Goal: Task Accomplishment & Management: Use online tool/utility

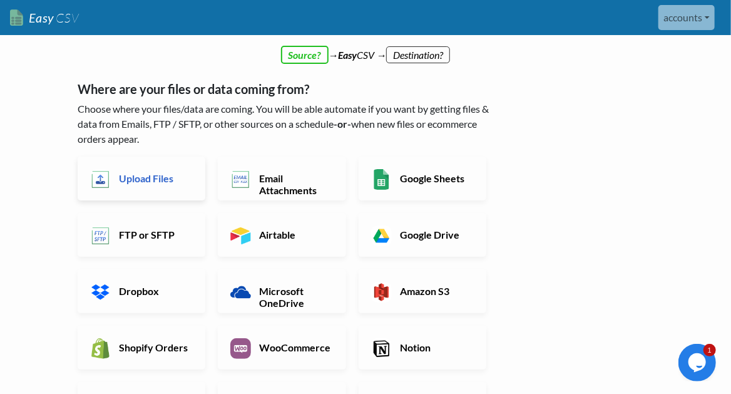
click at [150, 187] on link "Upload Files" at bounding box center [142, 178] width 128 height 44
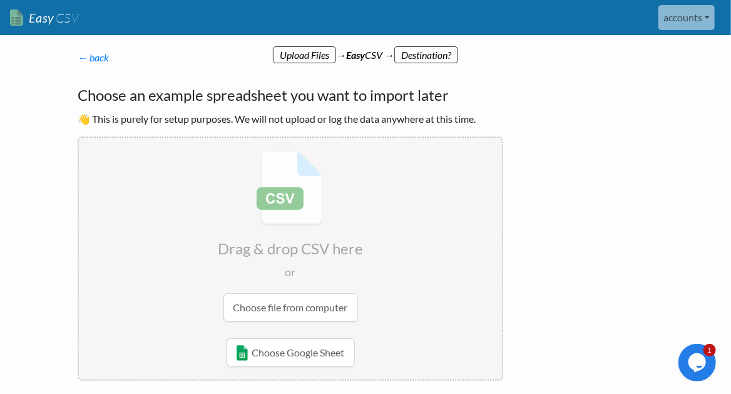
click at [308, 310] on input "file" at bounding box center [290, 236] width 423 height 197
radio input "false"
radio input "true"
type input "Booking"
type input "Booked by"
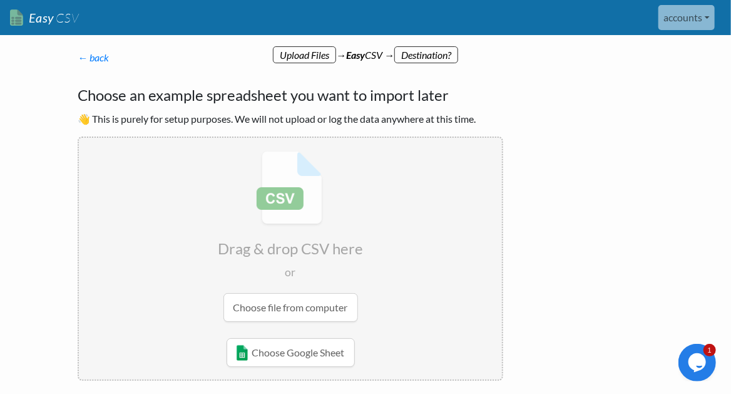
type input "Quotation Sent"
type input "Depature date"
type input "Depart from"
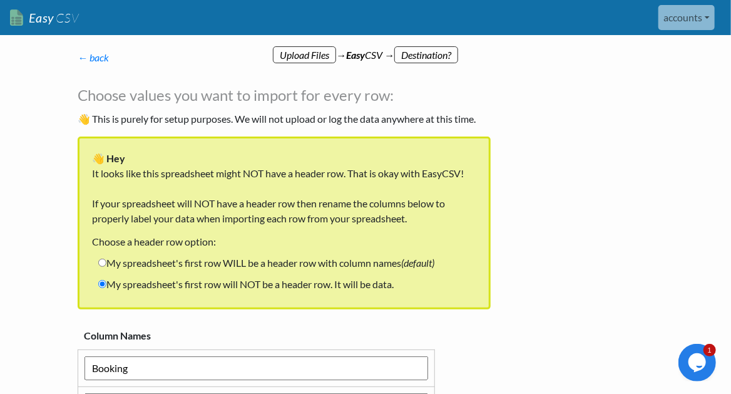
scroll to position [124, 0]
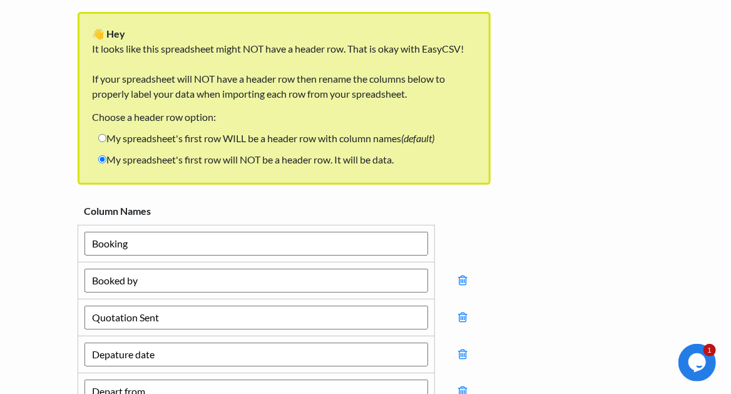
click at [193, 143] on label "My spreadsheet's first row WILL be a header row with column names (default)" at bounding box center [266, 138] width 348 height 21
drag, startPoint x: 193, startPoint y: 143, endPoint x: 183, endPoint y: 145, distance: 10.2
click at [190, 140] on label "My spreadsheet's first row WILL be a header row with column names (default)" at bounding box center [266, 138] width 348 height 21
click at [106, 140] on input "My spreadsheet's first row WILL be a header row with column names (default)" at bounding box center [102, 138] width 8 height 8
radio input "true"
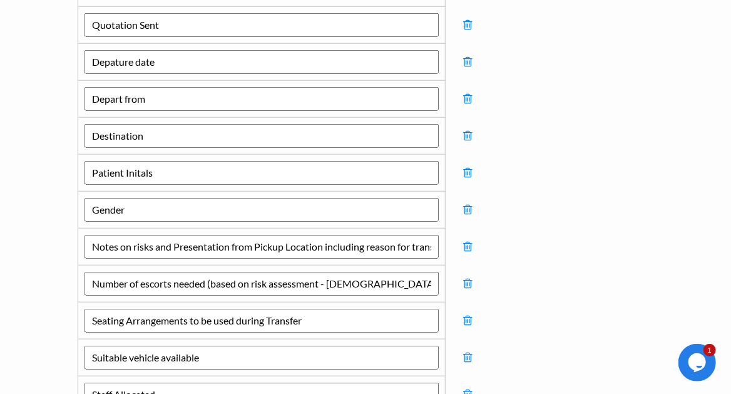
scroll to position [375, 0]
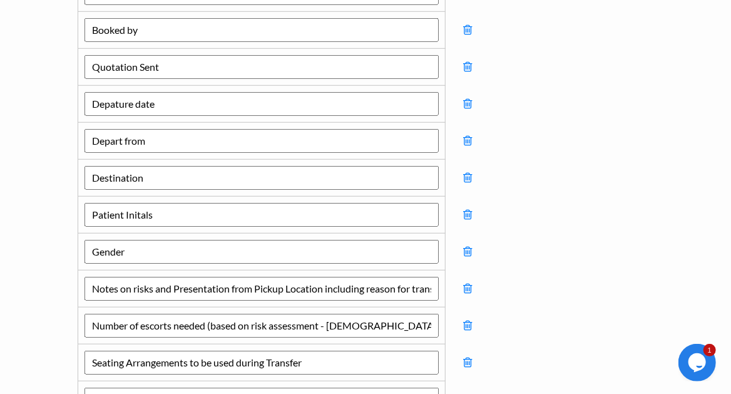
click at [460, 247] on td at bounding box center [467, 251] width 45 height 37
click at [467, 246] on icon at bounding box center [467, 251] width 9 height 11
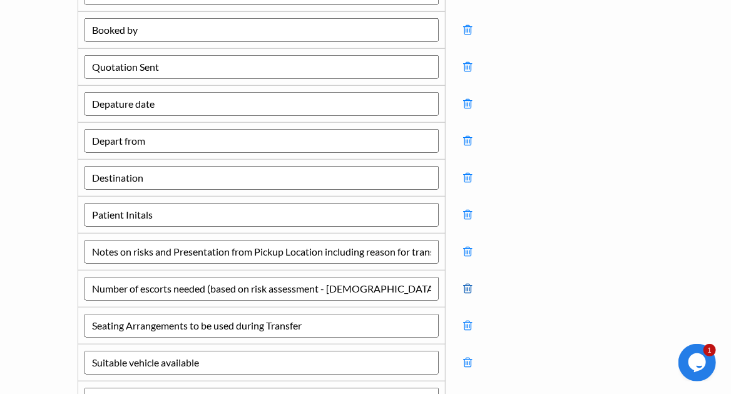
click at [467, 246] on icon at bounding box center [467, 251] width 9 height 11
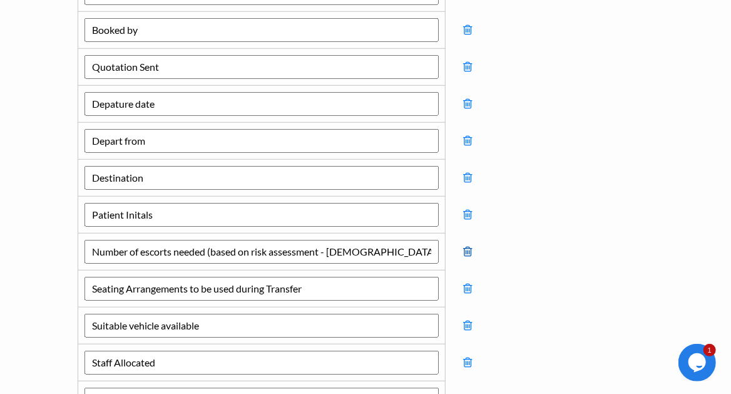
click at [467, 246] on icon at bounding box center [467, 251] width 9 height 11
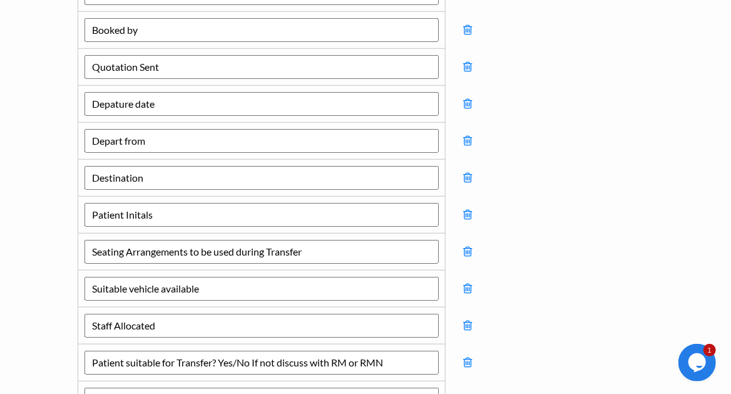
click at [467, 246] on icon at bounding box center [467, 251] width 9 height 11
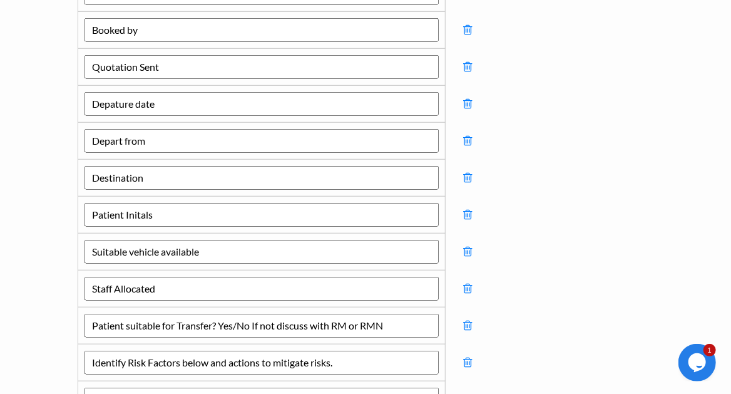
click at [467, 246] on icon at bounding box center [467, 251] width 9 height 11
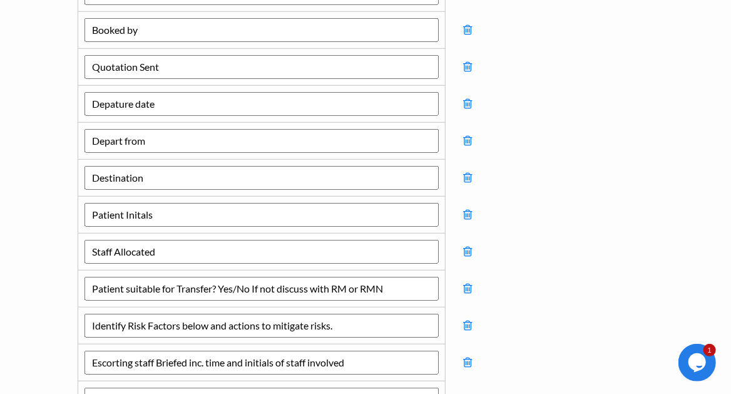
click at [467, 246] on icon at bounding box center [467, 251] width 9 height 11
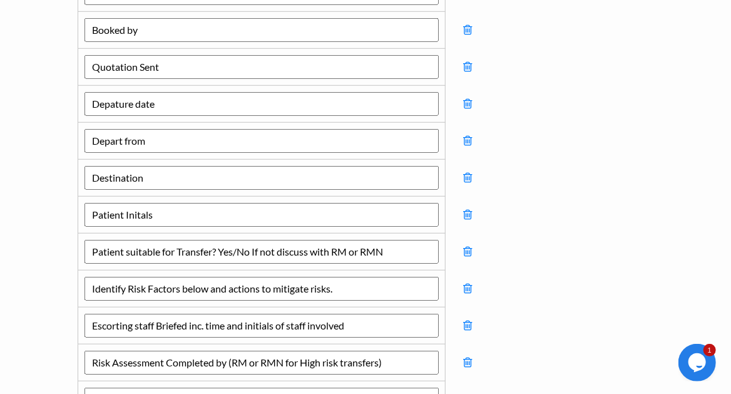
click at [467, 246] on icon at bounding box center [467, 251] width 9 height 11
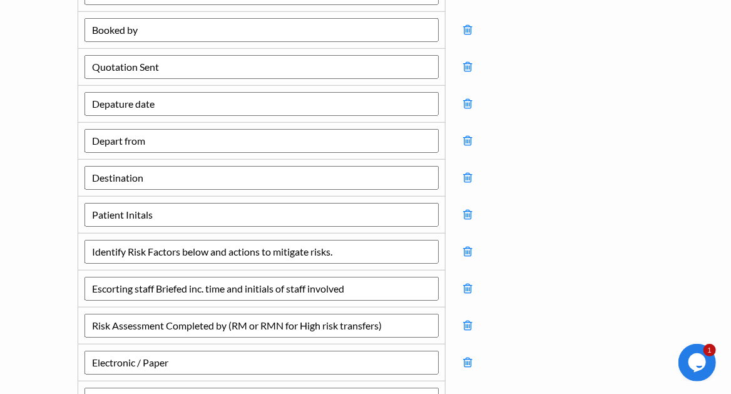
click at [467, 246] on icon at bounding box center [467, 251] width 9 height 11
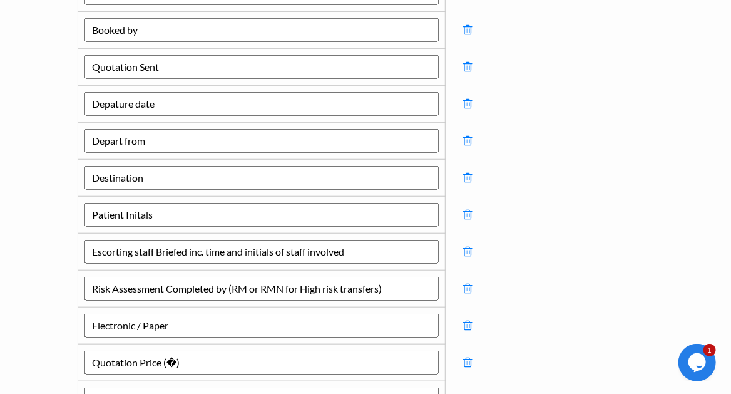
click at [467, 246] on icon at bounding box center [467, 251] width 9 height 11
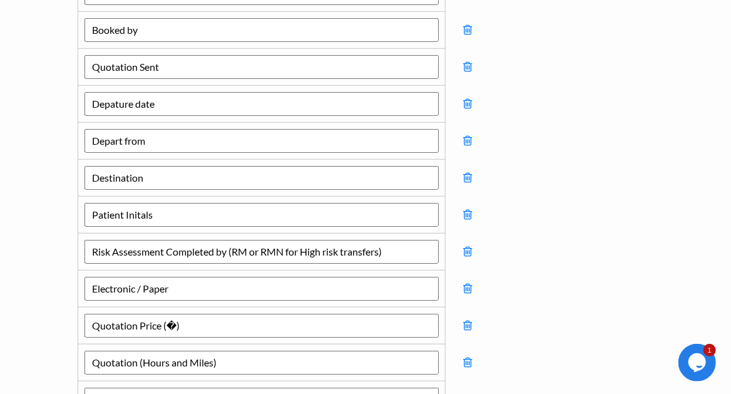
click at [467, 246] on icon at bounding box center [467, 251] width 9 height 11
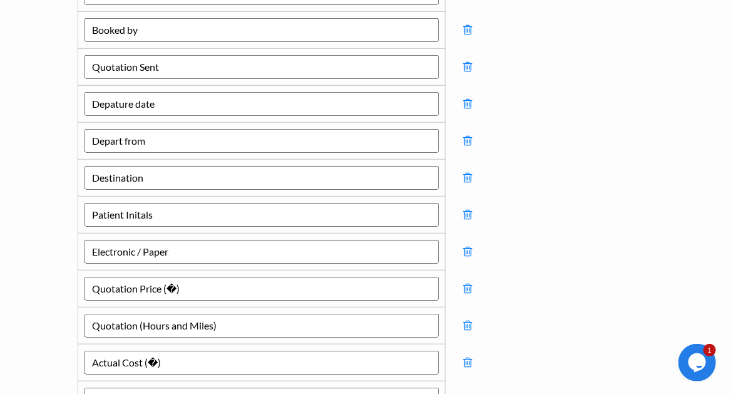
click at [467, 246] on icon at bounding box center [467, 251] width 9 height 11
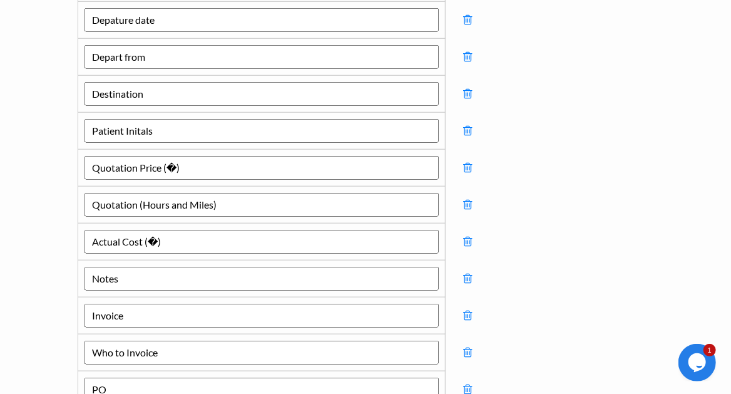
scroll to position [542, 0]
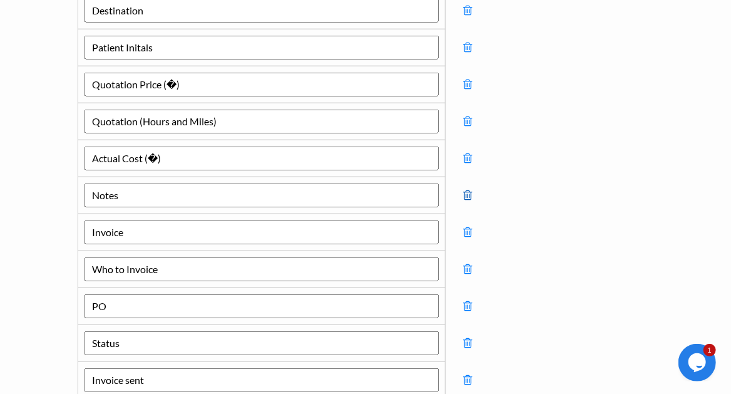
click at [468, 192] on icon at bounding box center [467, 195] width 9 height 11
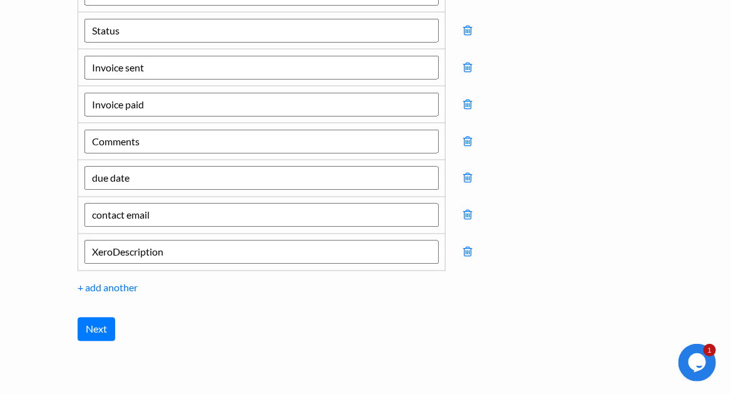
scroll to position [858, 0]
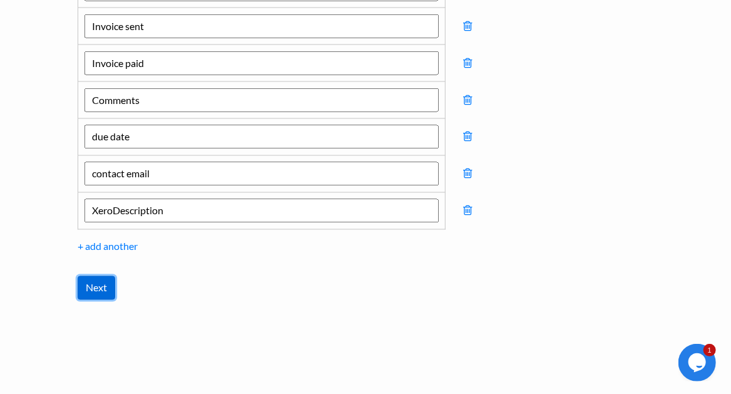
click at [93, 285] on input "Next" at bounding box center [97, 288] width 38 height 24
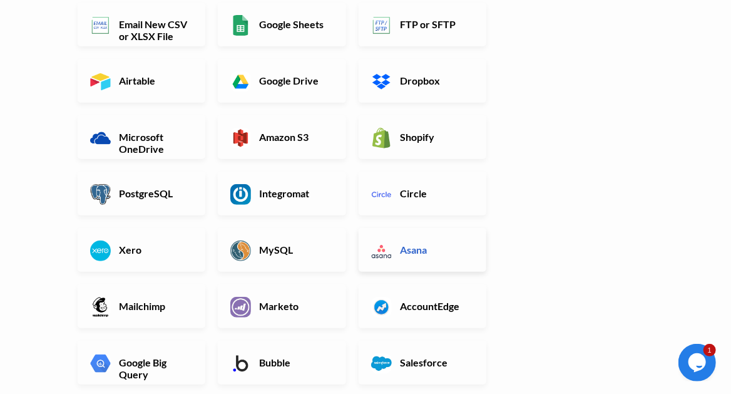
scroll to position [333, 0]
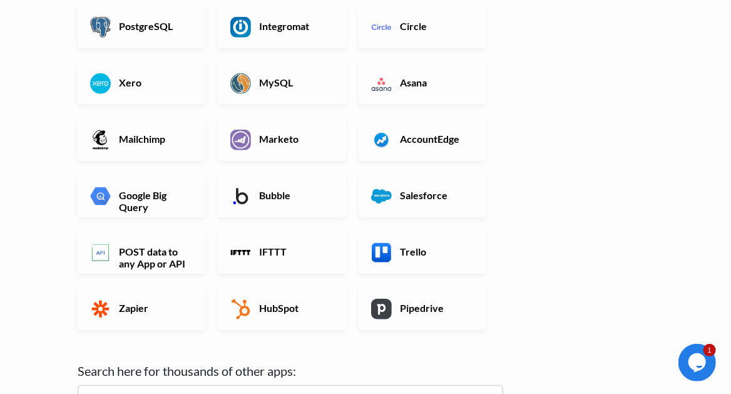
click at [708, 362] on div "Opens Chat This icon Opens the chat window." at bounding box center [697, 362] width 38 height 20
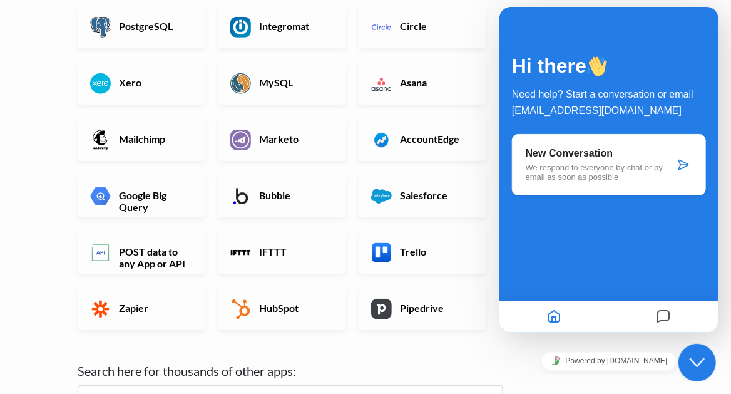
click at [664, 315] on icon "Messages" at bounding box center [663, 317] width 15 height 24
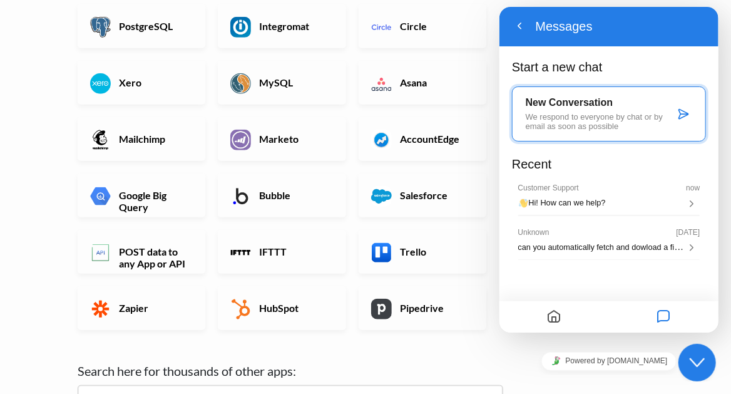
click at [538, 346] on div "Powered by [DOMAIN_NAME]" at bounding box center [608, 360] width 219 height 28
click at [696, 362] on icon "Close Chat This icon closes the chat window." at bounding box center [696, 361] width 15 height 15
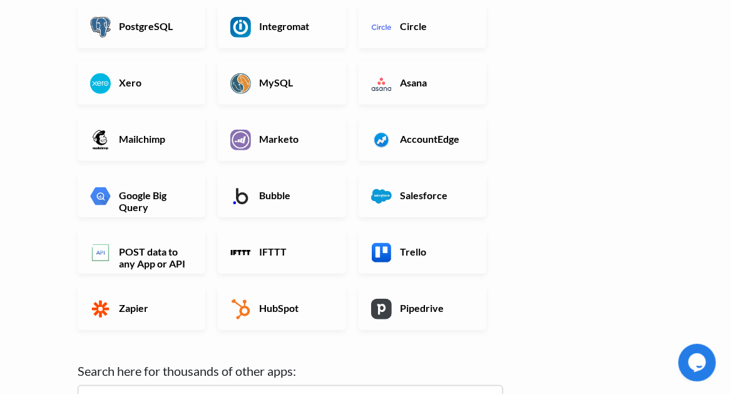
scroll to position [208, 0]
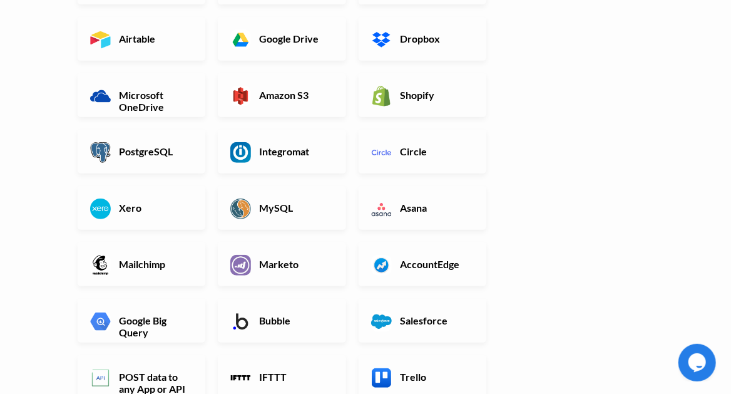
click at [130, 216] on link "Xero" at bounding box center [142, 208] width 128 height 44
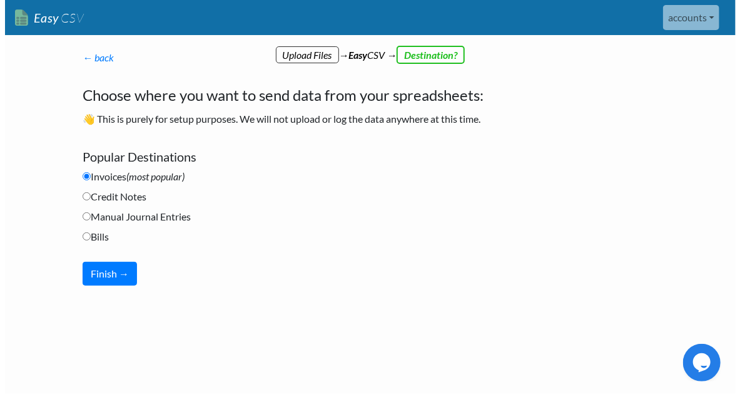
scroll to position [0, 0]
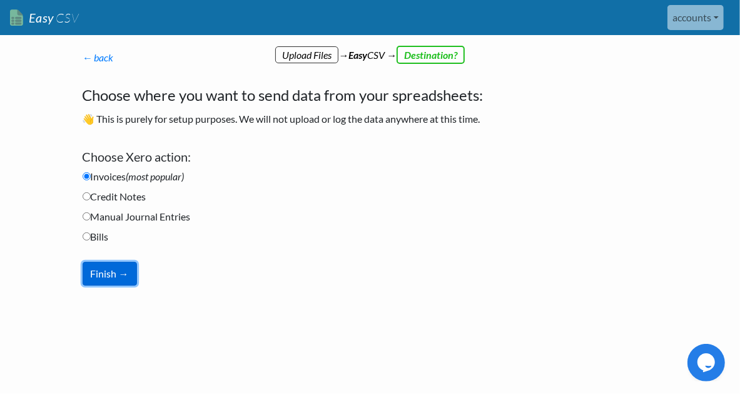
drag, startPoint x: 111, startPoint y: 272, endPoint x: 101, endPoint y: 277, distance: 11.2
click at [113, 271] on button "Finish →" at bounding box center [110, 274] width 54 height 24
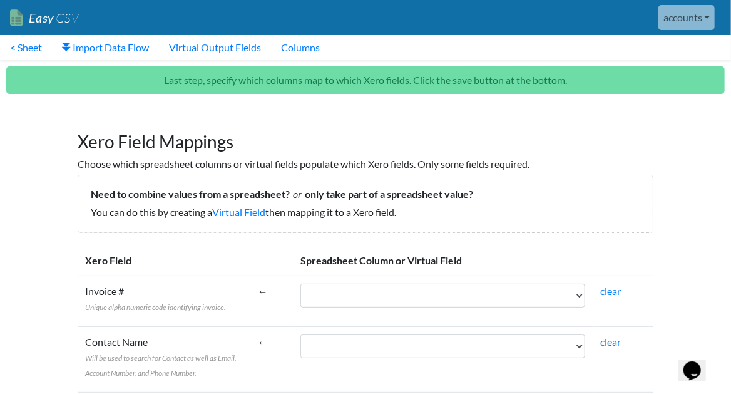
scroll to position [83, 0]
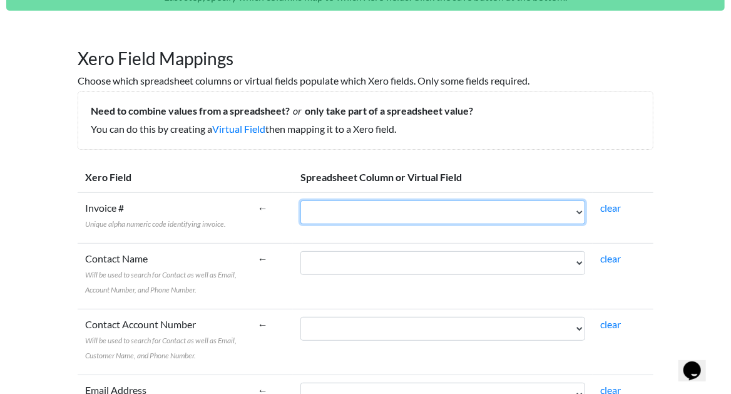
click at [464, 204] on select "Booking Booked by Quotation Sent Depature date Depart from Destination Patient …" at bounding box center [442, 212] width 285 height 24
select select "cr_754562"
click at [359, 200] on select "Booking Booked by Quotation Sent Depature date Depart from Destination Patient …" at bounding box center [442, 212] width 285 height 24
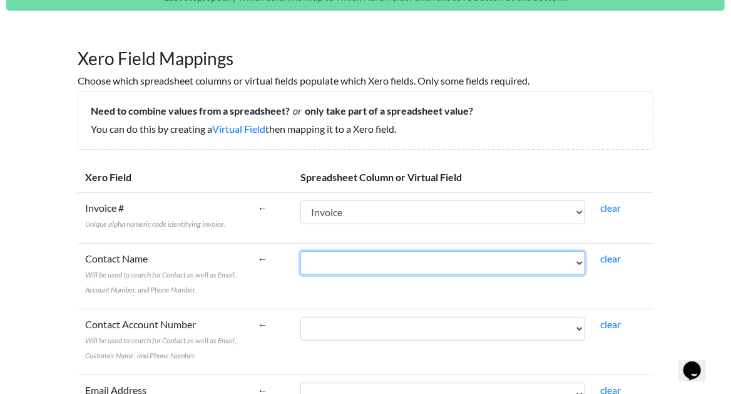
click at [417, 262] on select "Booking Booked by Quotation Sent Depature date Depart from Destination Patient …" at bounding box center [442, 263] width 285 height 24
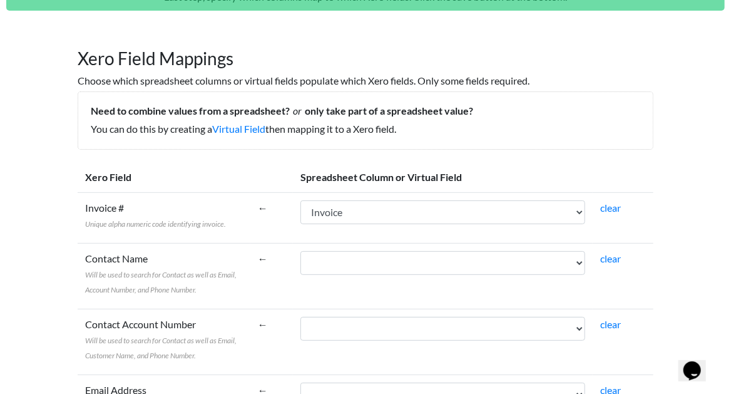
click at [250, 168] on th "Xero Field" at bounding box center [164, 177] width 173 height 31
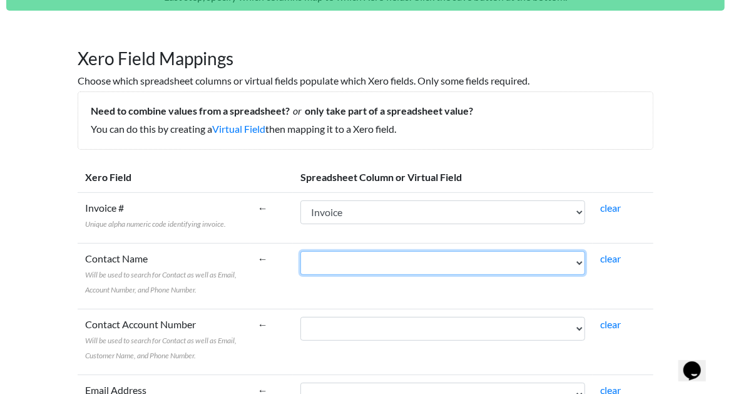
click at [441, 267] on select "Booking Booked by Quotation Sent Depature date Depart from Destination Patient …" at bounding box center [442, 263] width 285 height 24
select select "cr_754563"
click at [359, 251] on select "Booking Booked by Quotation Sent Depature date Depart from Destination Patient …" at bounding box center [442, 263] width 285 height 24
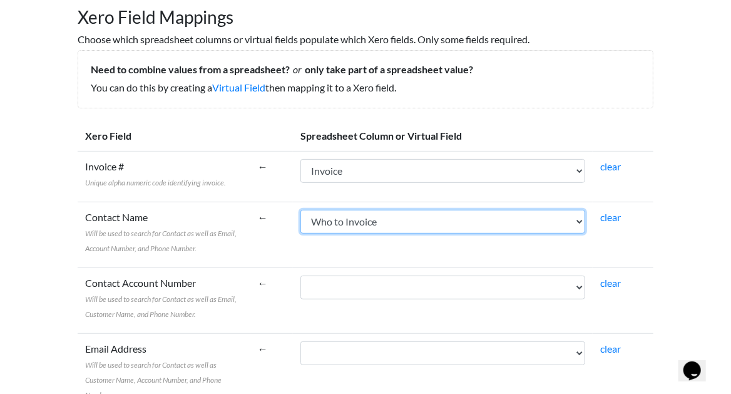
scroll to position [166, 0]
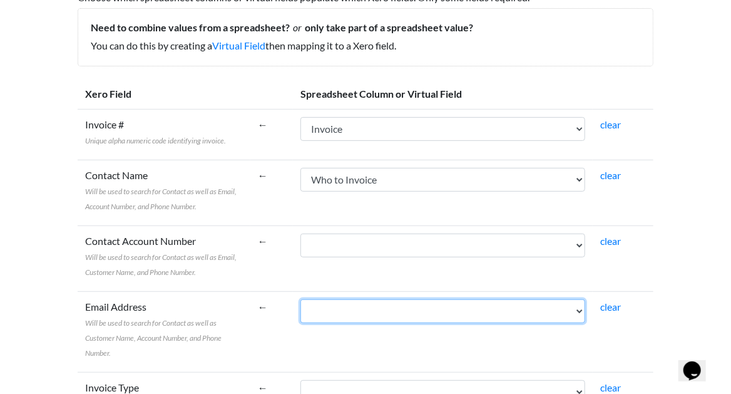
click at [456, 317] on select "Booking Booked by Quotation Sent Depature date Depart from Destination Patient …" at bounding box center [442, 311] width 285 height 24
select select "cr_754570"
click at [359, 299] on select "Booking Booked by Quotation Sent Depature date Depart from Destination Patient …" at bounding box center [442, 311] width 285 height 24
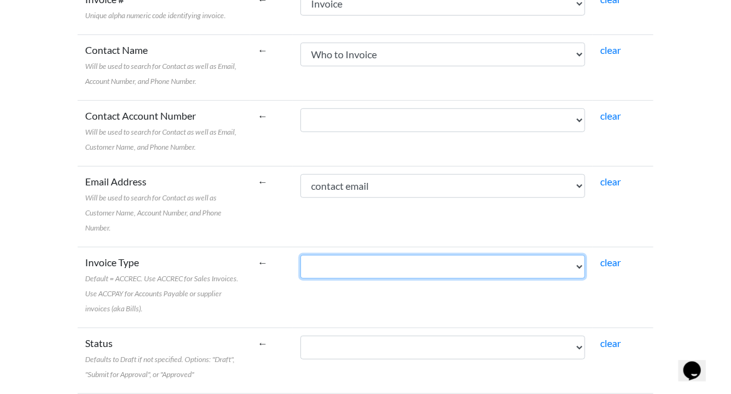
click at [393, 255] on select "Booking Booked by Quotation Sent Depature date Depart from Destination Patient …" at bounding box center [442, 267] width 285 height 24
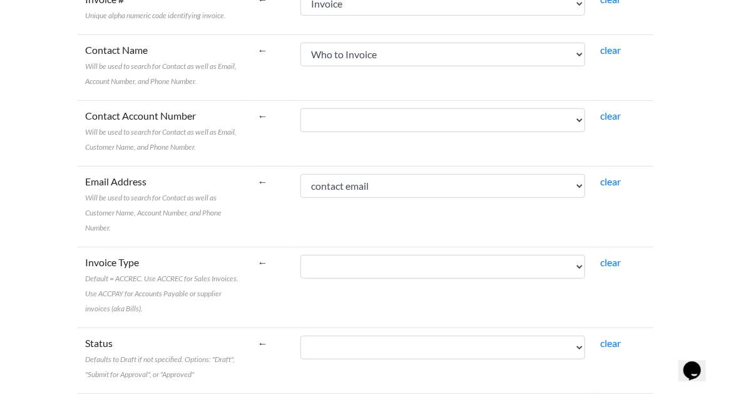
drag, startPoint x: 258, startPoint y: 248, endPoint x: 253, endPoint y: 253, distance: 6.7
click at [243, 255] on label "Invoice Type Default = ACCREC. Use ACCREC for Sales Invoices. Use ACCPAY for Ac…" at bounding box center [164, 285] width 158 height 60
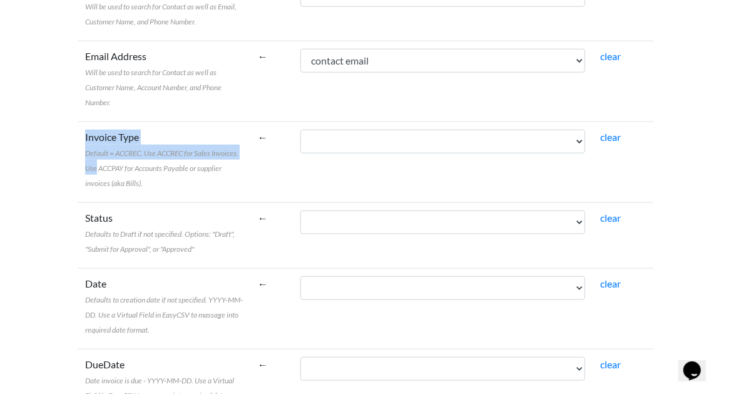
scroll to position [459, 0]
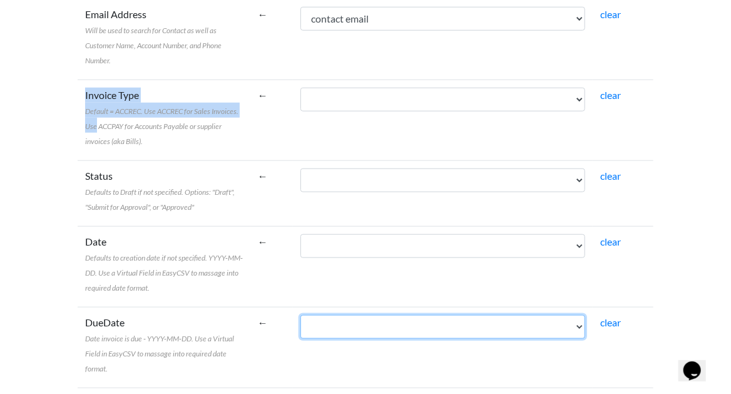
click at [465, 315] on select "Booking Booked by Quotation Sent Depature date Depart from Destination Patient …" at bounding box center [442, 327] width 285 height 24
select select "cr_754569"
click at [359, 315] on select "Booking Booked by Quotation Sent Depature date Depart from Destination Patient …" at bounding box center [442, 327] width 285 height 24
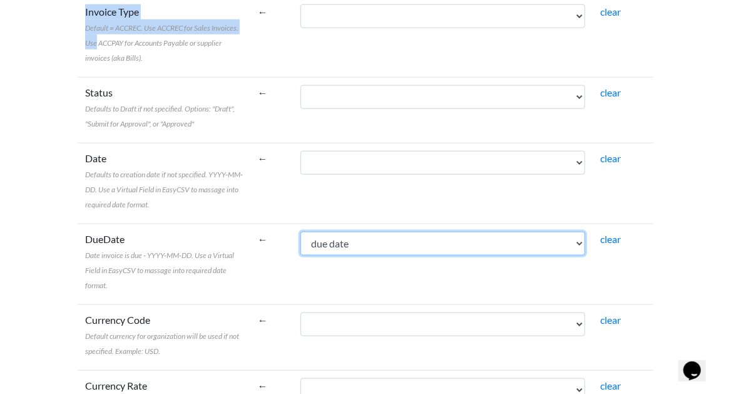
scroll to position [584, 0]
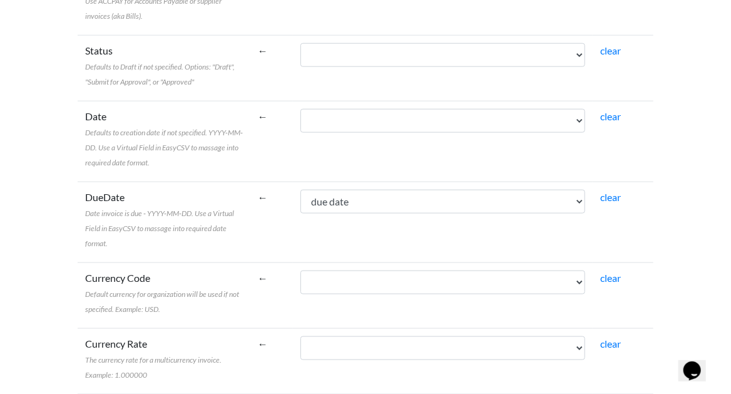
click at [243, 270] on label "Currency Code Default currency for organization will be used if not specified. …" at bounding box center [164, 292] width 158 height 45
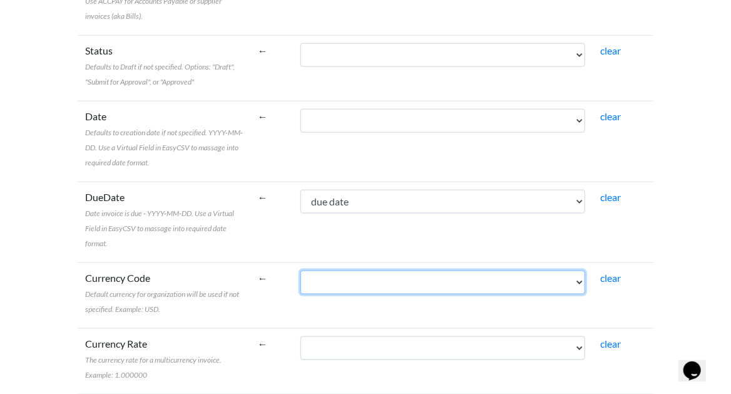
click at [303, 270] on select "Booking Booked by Quotation Sent Depature date Depart from Destination Patient …" at bounding box center [442, 282] width 285 height 24
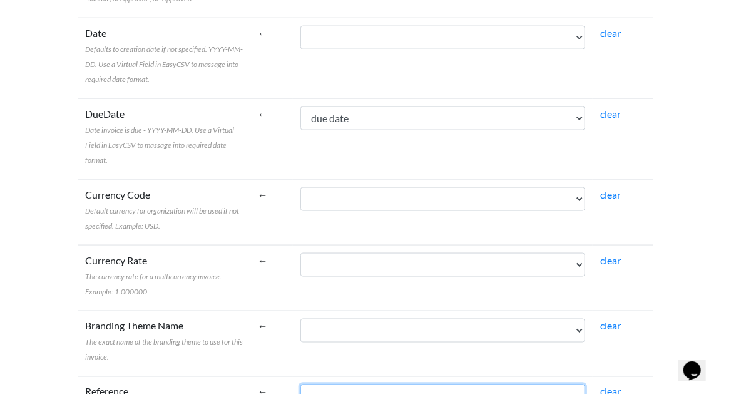
click at [375, 384] on select "Booking Booked by Quotation Sent Depature date Depart from Destination Patient …" at bounding box center [442, 396] width 285 height 24
select select "cr_754552"
click at [359, 384] on select "Booking Booked by Quotation Sent Depature date Depart from Destination Patient …" at bounding box center [442, 396] width 285 height 24
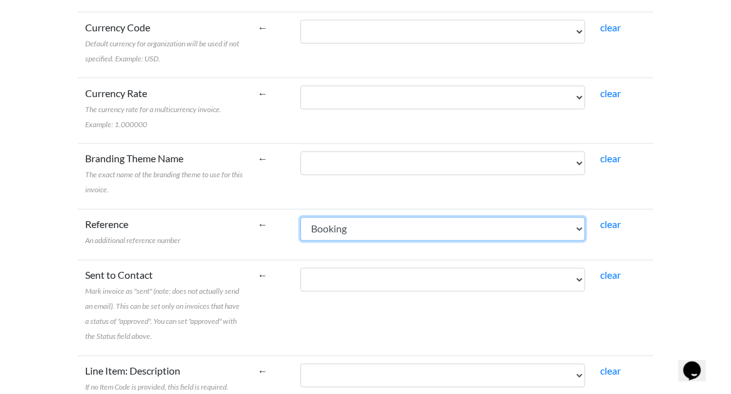
scroll to position [959, 0]
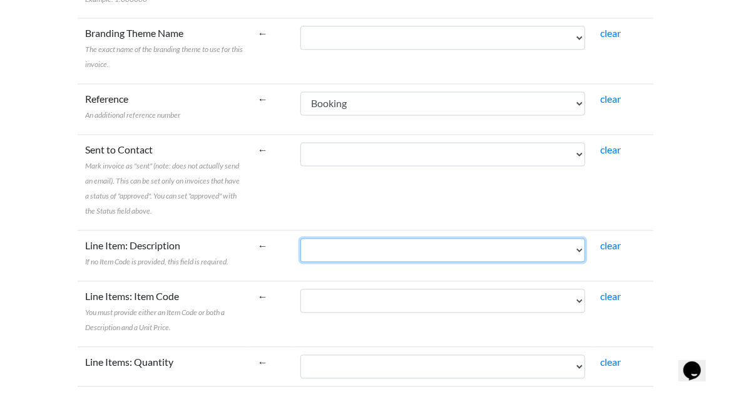
click at [407, 238] on select "Booking Booked by Quotation Sent Depature date Depart from Destination Patient …" at bounding box center [442, 250] width 285 height 24
select select "cr_754571"
click at [359, 238] on select "Booking Booked by Quotation Sent Depature date Depart from Destination Patient …" at bounding box center [442, 250] width 285 height 24
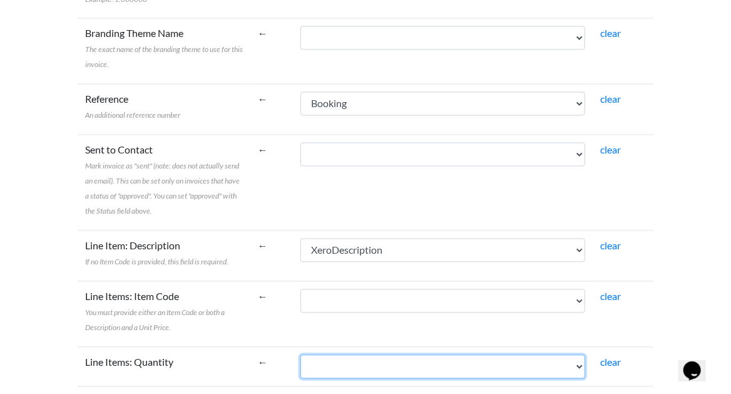
click at [390, 355] on select "Booking Booked by Quotation Sent Depature date Depart from Destination Patient …" at bounding box center [442, 367] width 285 height 24
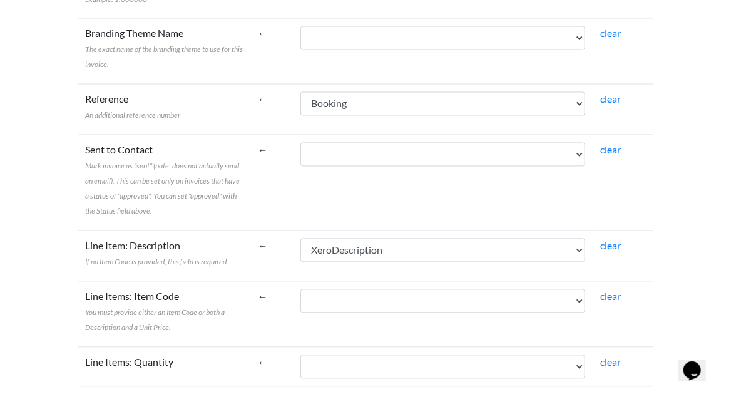
click at [250, 281] on td "Line Items: Item Code You must provide either an Item Code or both a Descriptio…" at bounding box center [164, 314] width 173 height 66
select select "cr_754559"
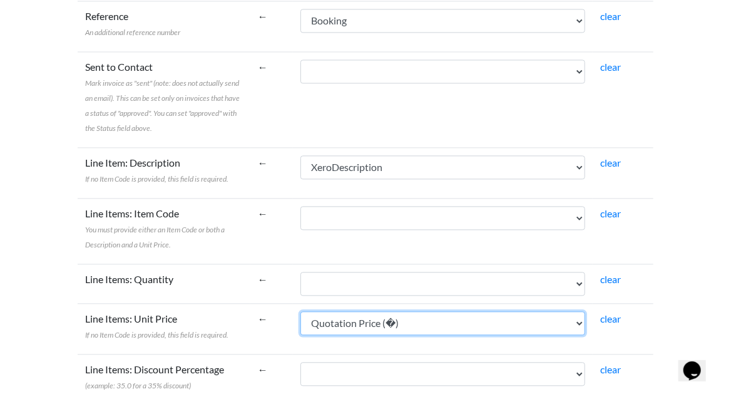
scroll to position [1125, 0]
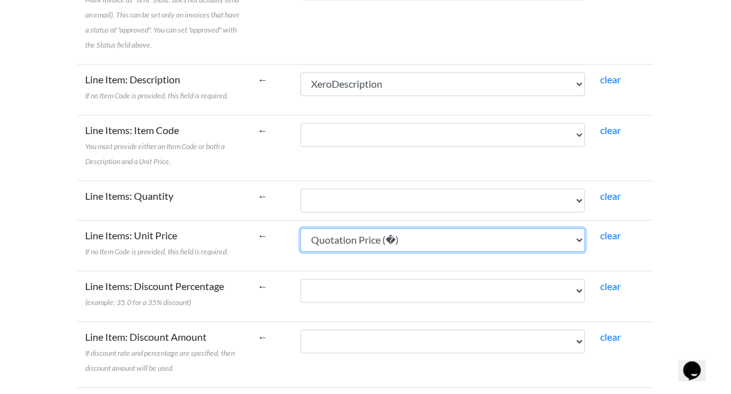
click at [420, 228] on select "Booking Booked by Quotation Sent Depature date Depart from Destination Patient …" at bounding box center [442, 240] width 285 height 24
click at [359, 228] on select "Booking Booked by Quotation Sent Depature date Depart from Destination Patient …" at bounding box center [442, 240] width 285 height 24
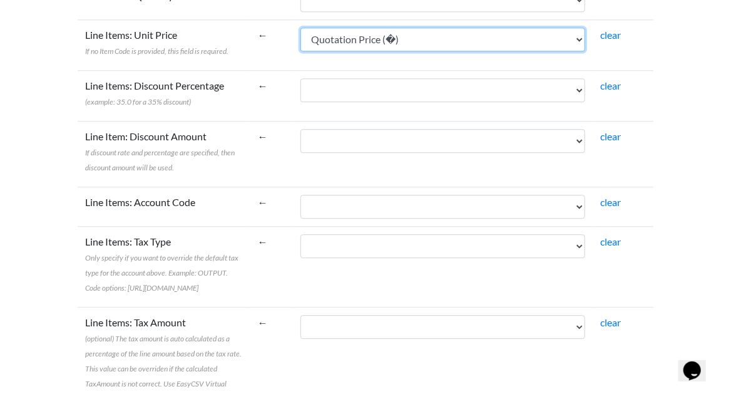
scroll to position [1284, 0]
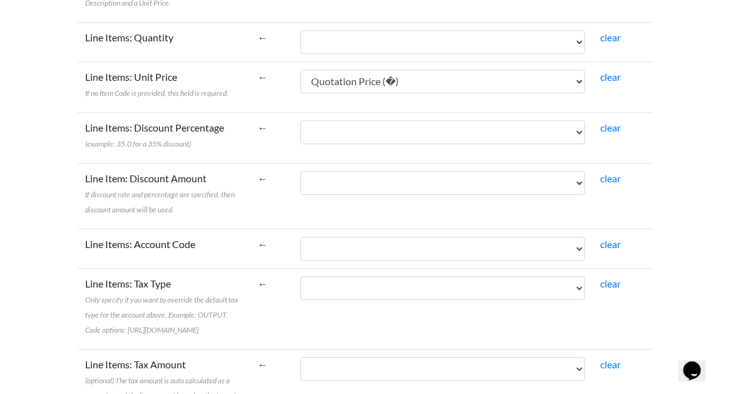
click at [357, 268] on td "Booking Booked by Quotation Sent Depature date Depart from Destination Patient …" at bounding box center [443, 308] width 300 height 81
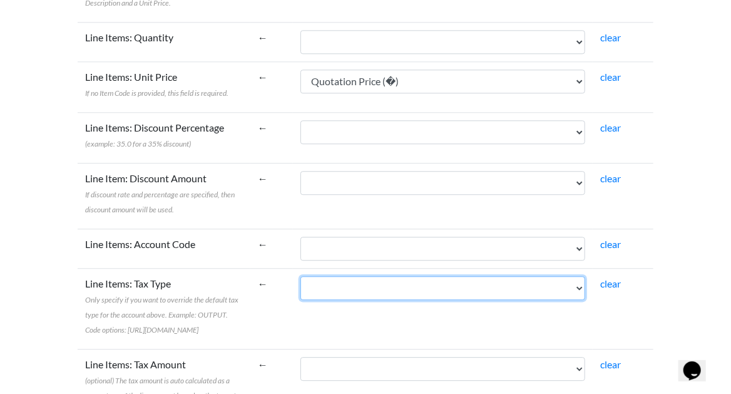
click at [369, 276] on select "Booking Booked by Quotation Sent Depature date Depart from Destination Patient …" at bounding box center [442, 288] width 285 height 24
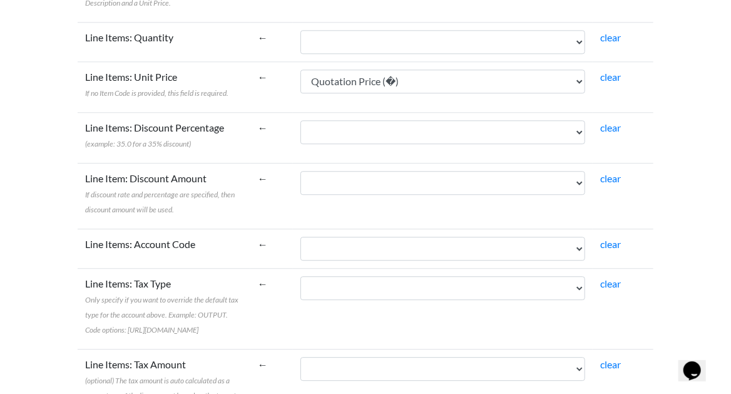
click at [243, 276] on label "Line Items: Tax Type Only specify if you want to override the default tax type …" at bounding box center [164, 306] width 158 height 60
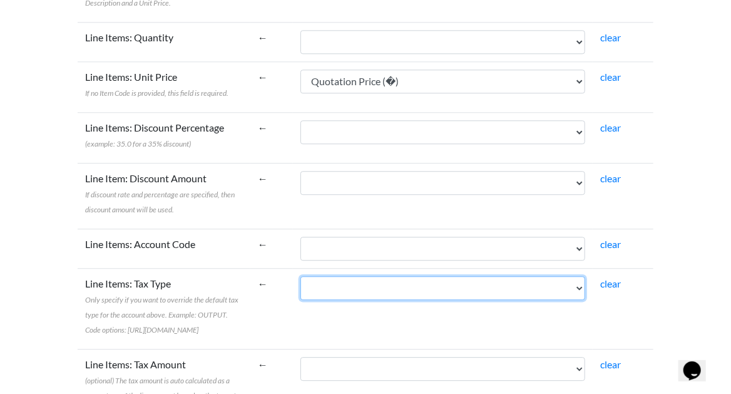
click at [305, 276] on select "Booking Booked by Quotation Sent Depature date Depart from Destination Patient …" at bounding box center [442, 288] width 285 height 24
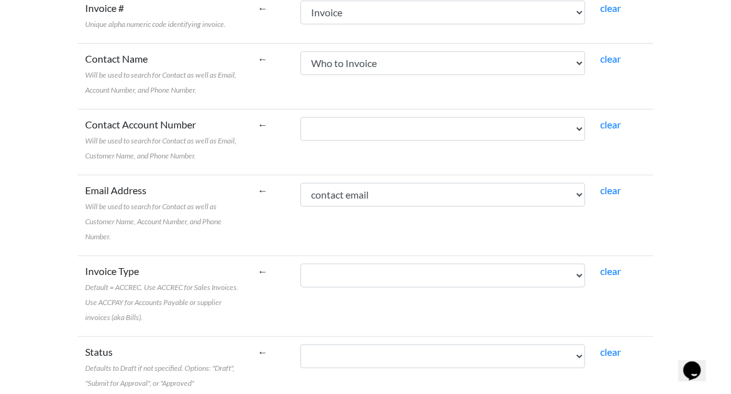
scroll to position [367, 0]
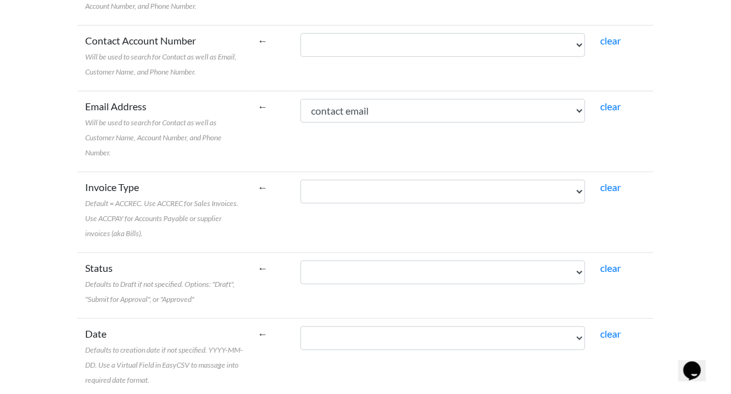
click at [171, 260] on label "Status Defaults to Draft if not specified. Options: "Draft", "Submit for Approv…" at bounding box center [164, 282] width 158 height 45
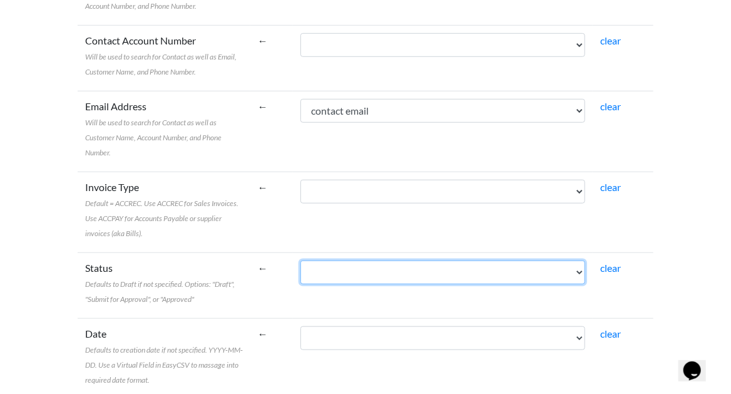
click at [300, 260] on select "Booking Booked by Quotation Sent Depature date Depart from Destination Patient …" at bounding box center [442, 272] width 285 height 24
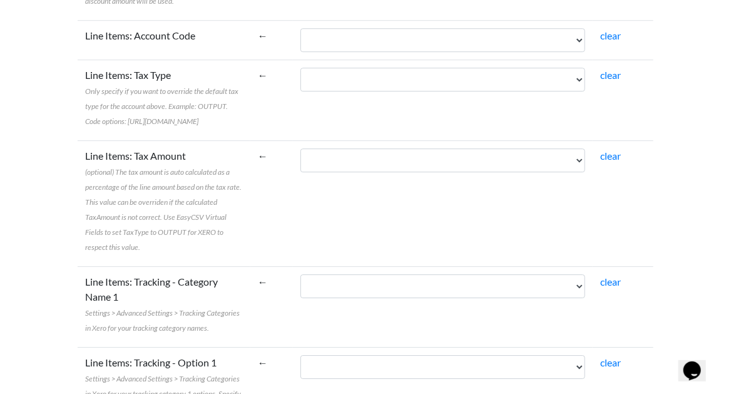
scroll to position [1534, 0]
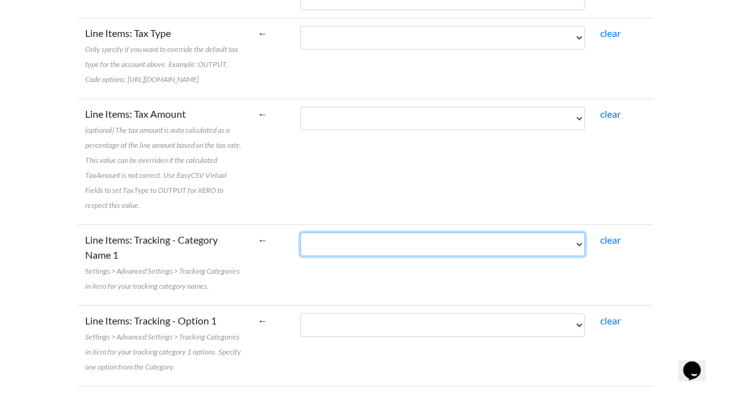
click at [398, 232] on select "Booking Booked by Quotation Sent Depature date Depart from Destination Patient …" at bounding box center [442, 244] width 285 height 24
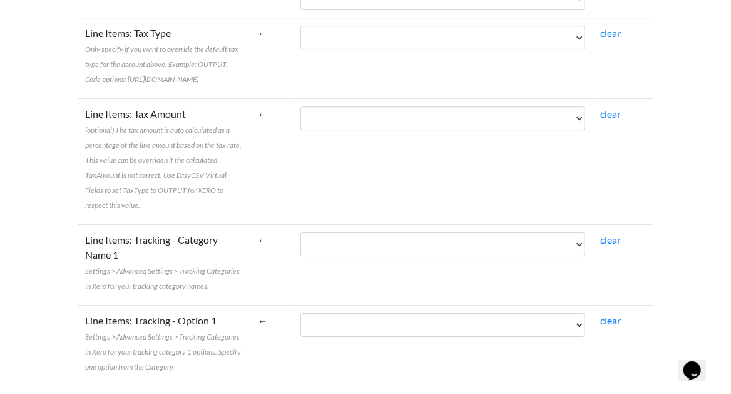
click at [243, 232] on label "Line Items: Tracking - Category Name 1 Settings > Advanced Settings > Tracking …" at bounding box center [164, 262] width 158 height 60
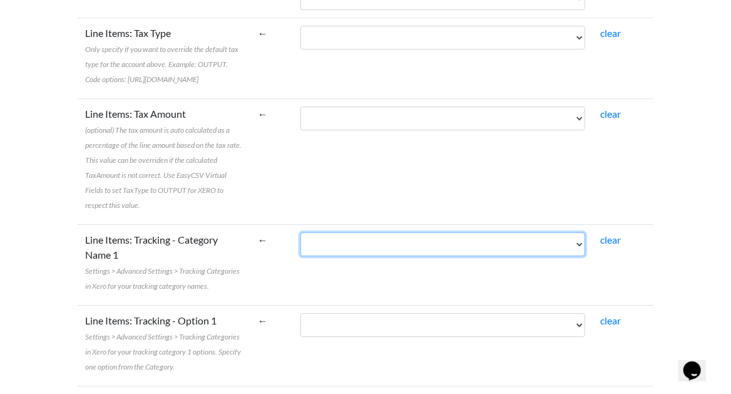
click at [300, 232] on select "Booking Booked by Quotation Sent Depature date Depart from Destination Patient …" at bounding box center [442, 244] width 285 height 24
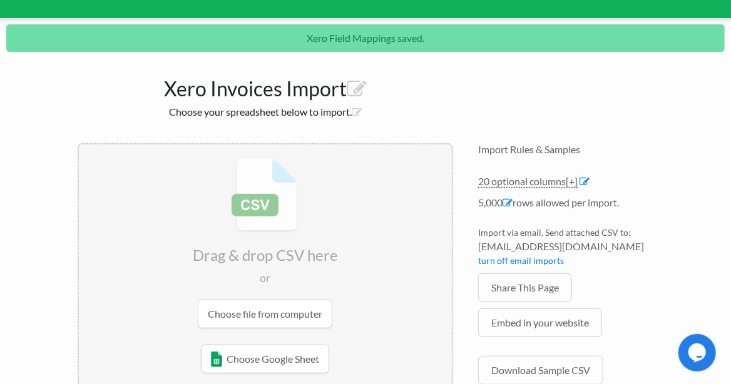
scroll to position [164, 0]
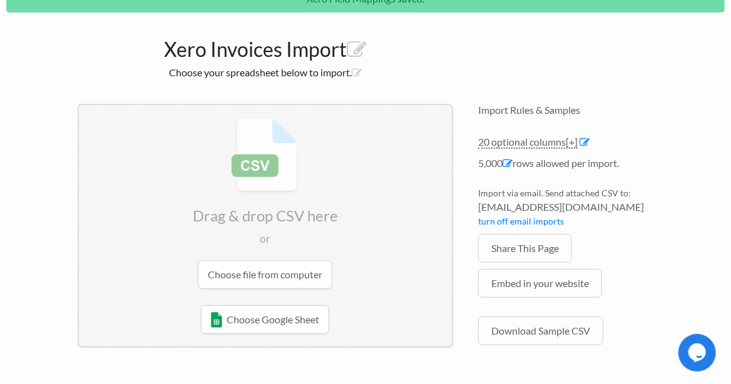
click at [229, 276] on input "file" at bounding box center [265, 203] width 373 height 197
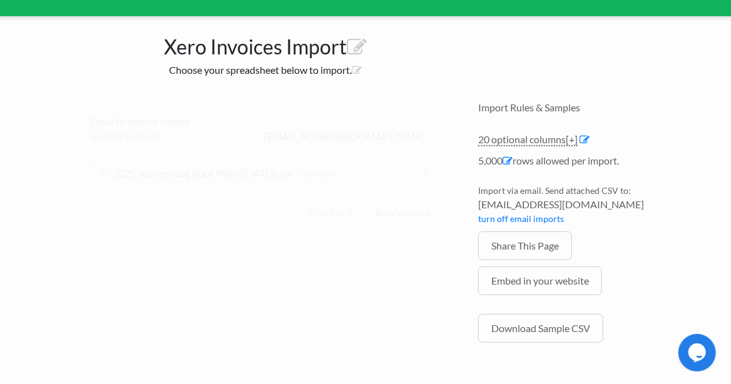
scroll to position [124, 0]
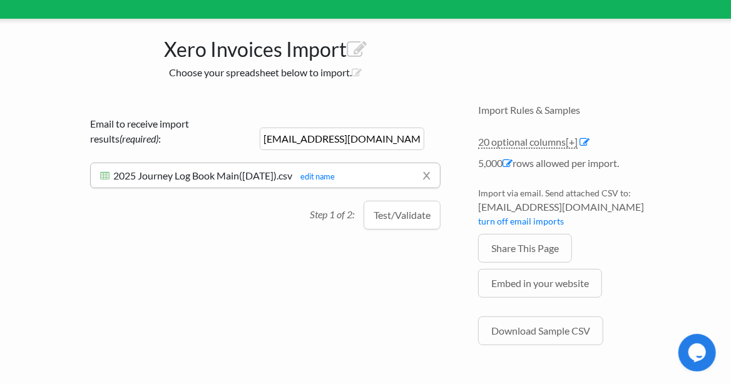
click at [413, 201] on button "Test/Validate" at bounding box center [401, 215] width 77 height 29
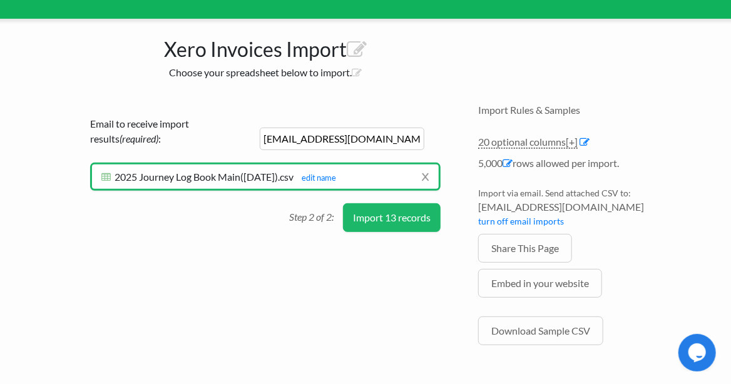
click at [303, 134] on input "accounts@qcmhealthcare.co.uk" at bounding box center [342, 139] width 165 height 23
type input "ranon@qcmhealthcare.co.uk"
click at [378, 213] on button "Import 13 records" at bounding box center [392, 217] width 98 height 29
